Goal: Task Accomplishment & Management: Manage account settings

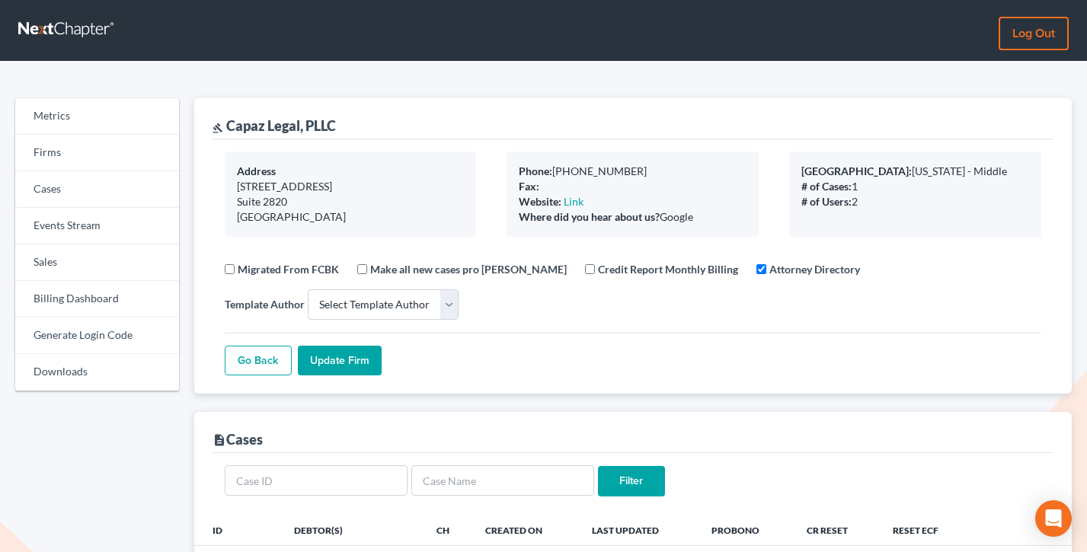
select select
click at [1033, 34] on link "Log out" at bounding box center [1033, 34] width 70 height 34
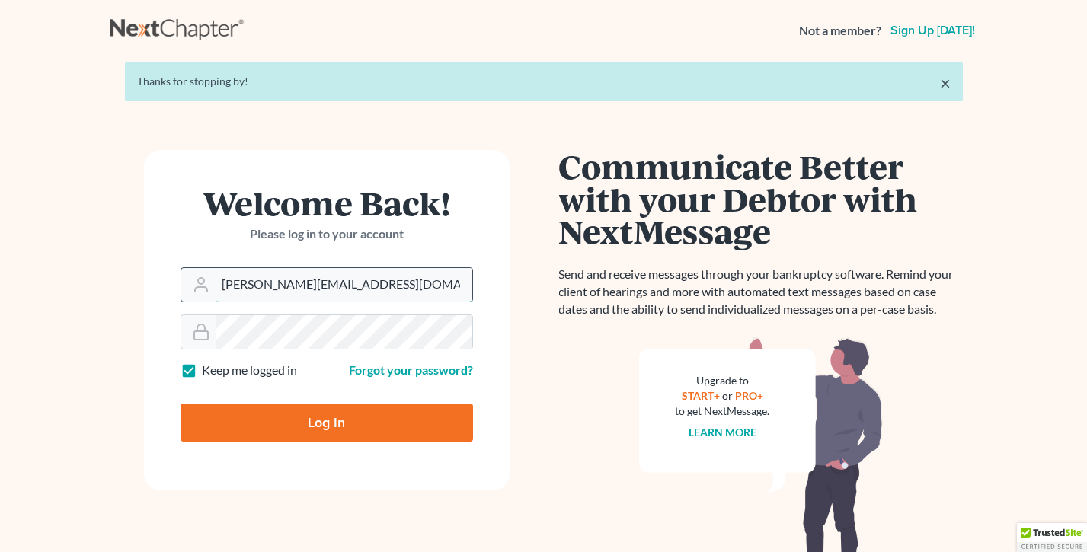
click at [342, 283] on input "[PERSON_NAME][EMAIL_ADDRESS][DOMAIN_NAME]" at bounding box center [343, 285] width 257 height 34
click at [359, 280] on input "tim@nextchapterbk.com" at bounding box center [343, 285] width 257 height 34
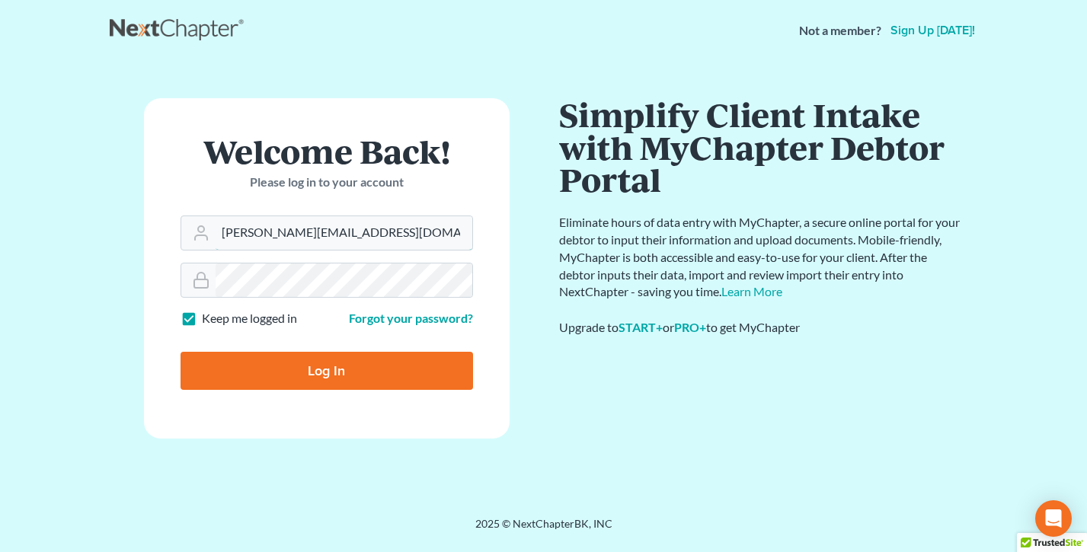
type input "qa@nextchapterbk.com"
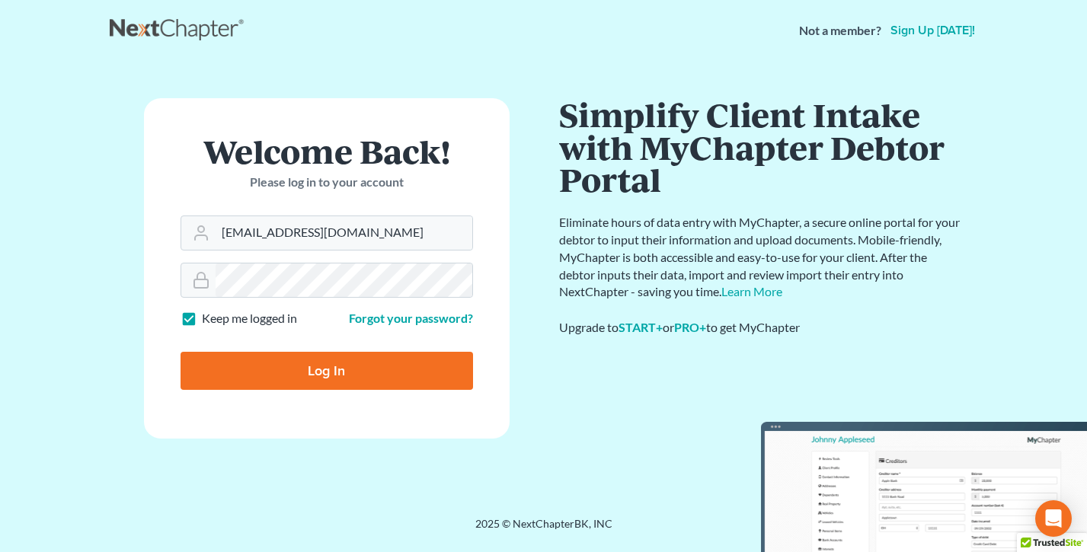
click at [340, 369] on input "Log In" at bounding box center [326, 371] width 292 height 38
type input "Thinking..."
